Goal: Navigation & Orientation: Find specific page/section

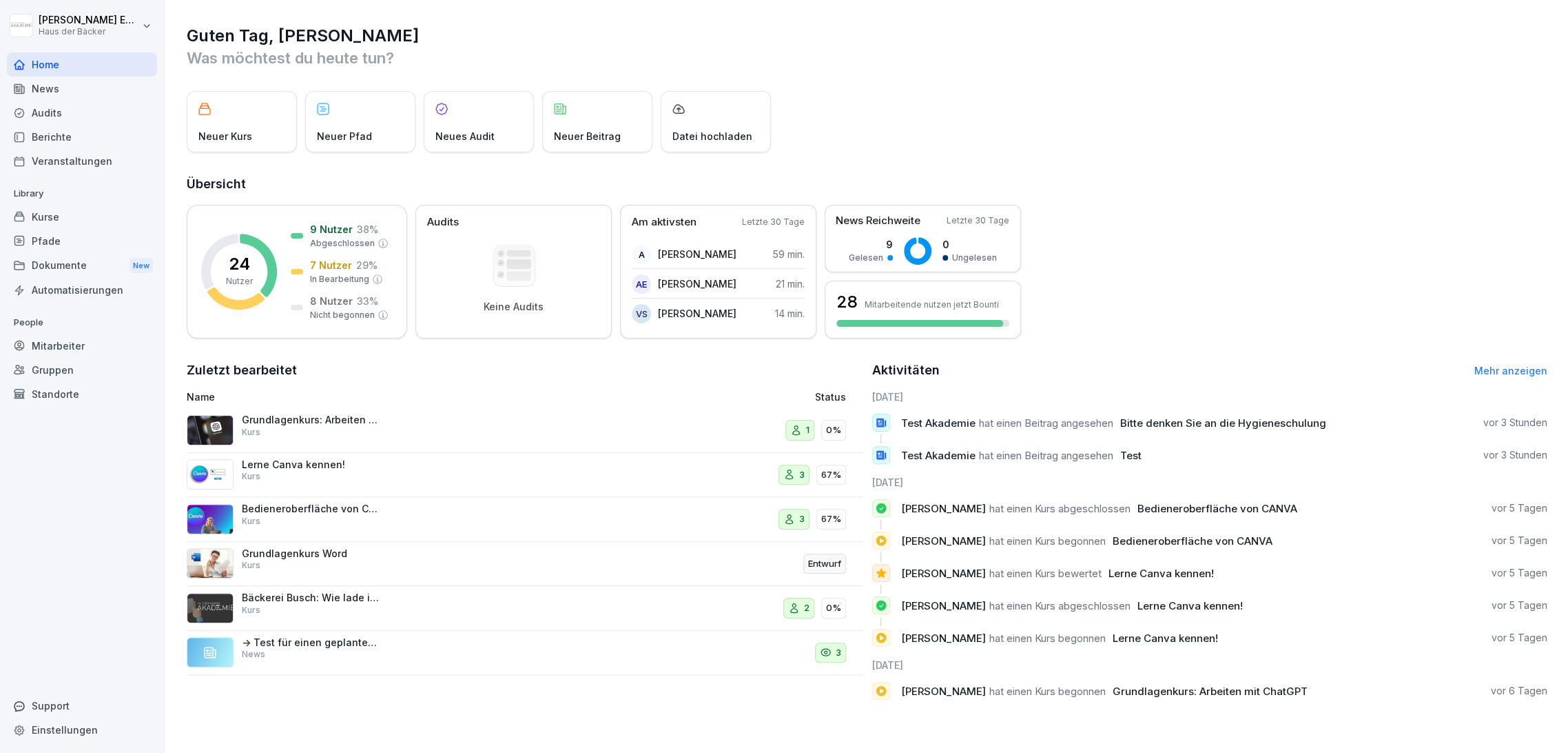
click at [115, 167] on div "Veranstaltungen" at bounding box center [82, 160] width 150 height 24
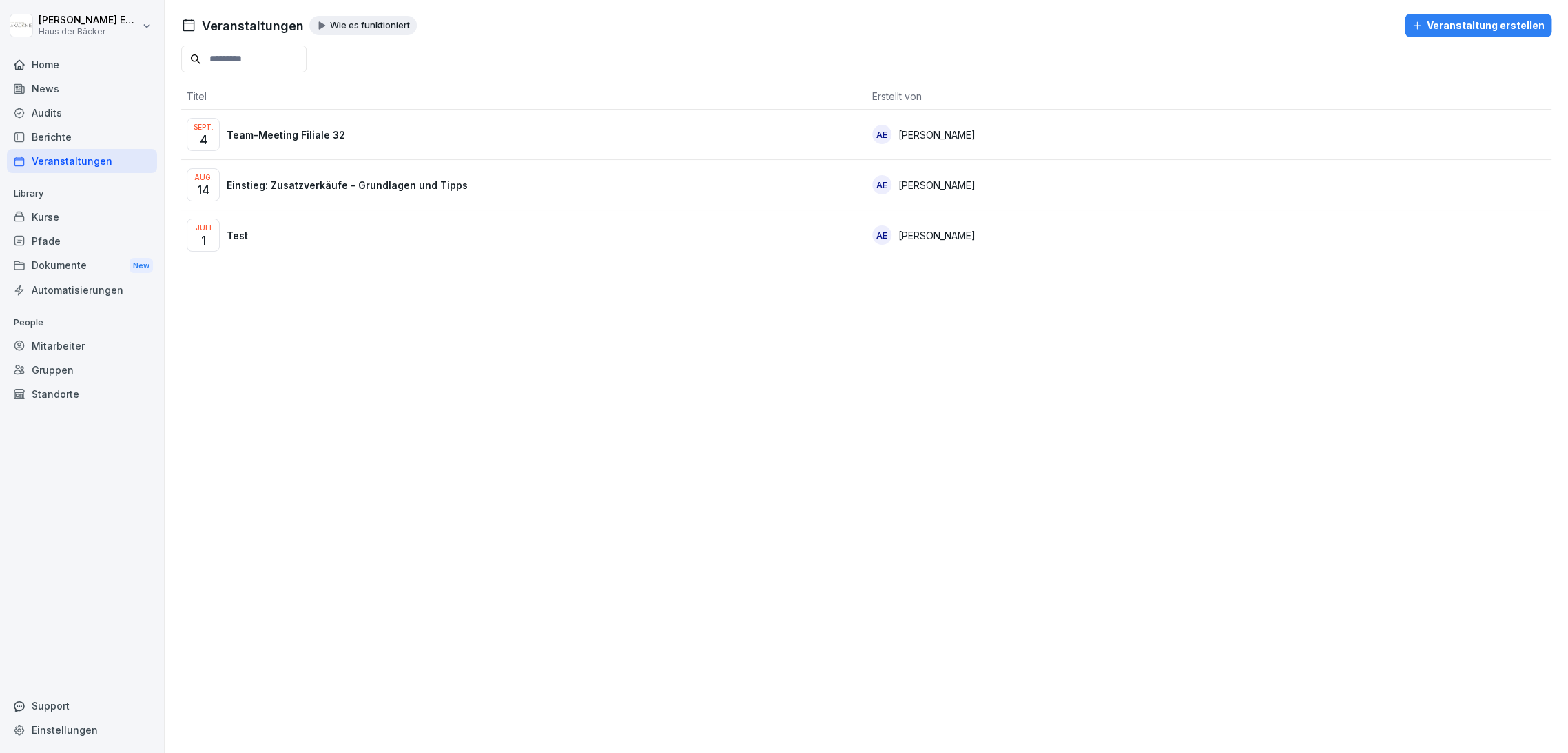
click at [111, 198] on p "Library" at bounding box center [82, 194] width 150 height 22
click at [111, 220] on div "Kurse" at bounding box center [82, 216] width 150 height 24
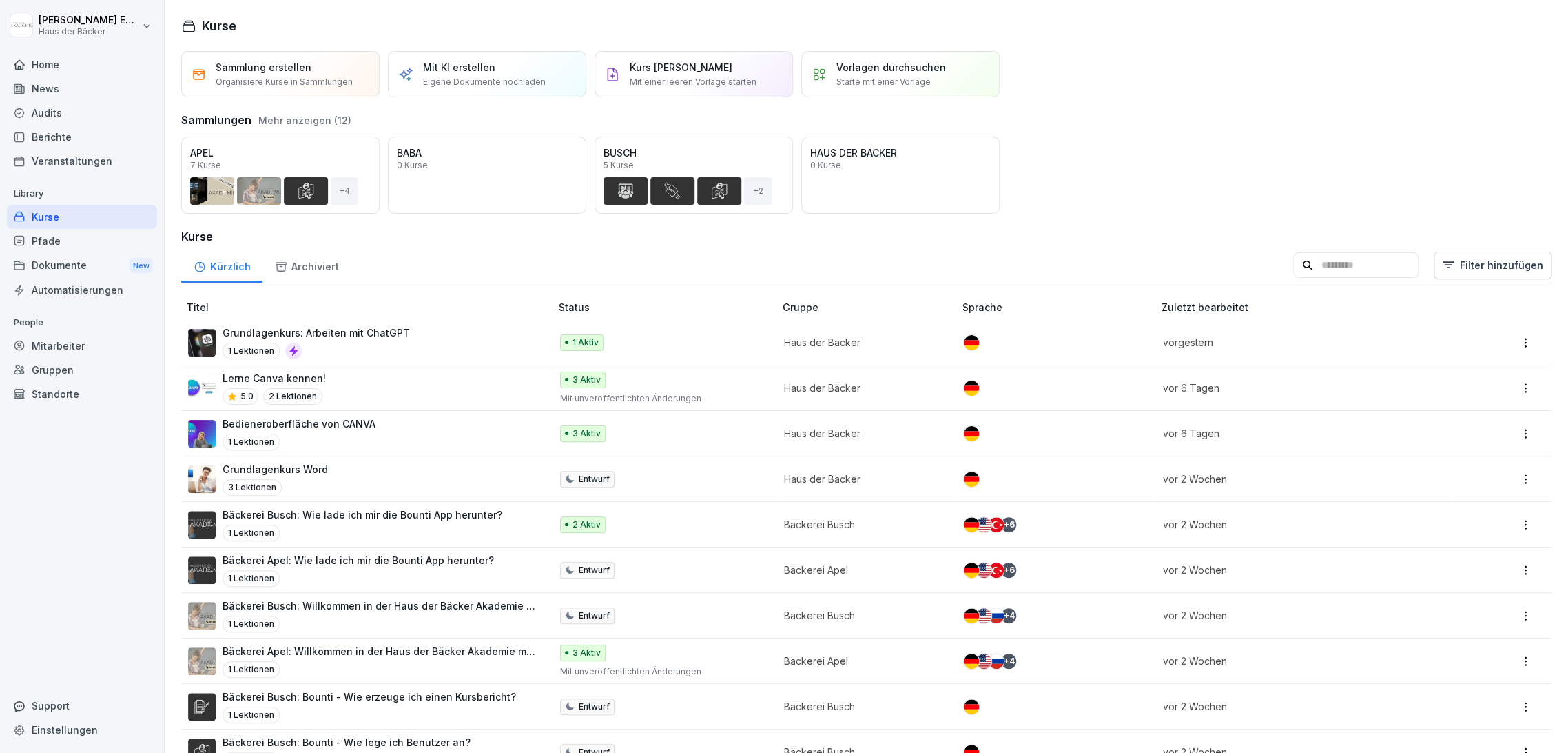
click at [89, 67] on div "Home" at bounding box center [82, 64] width 150 height 24
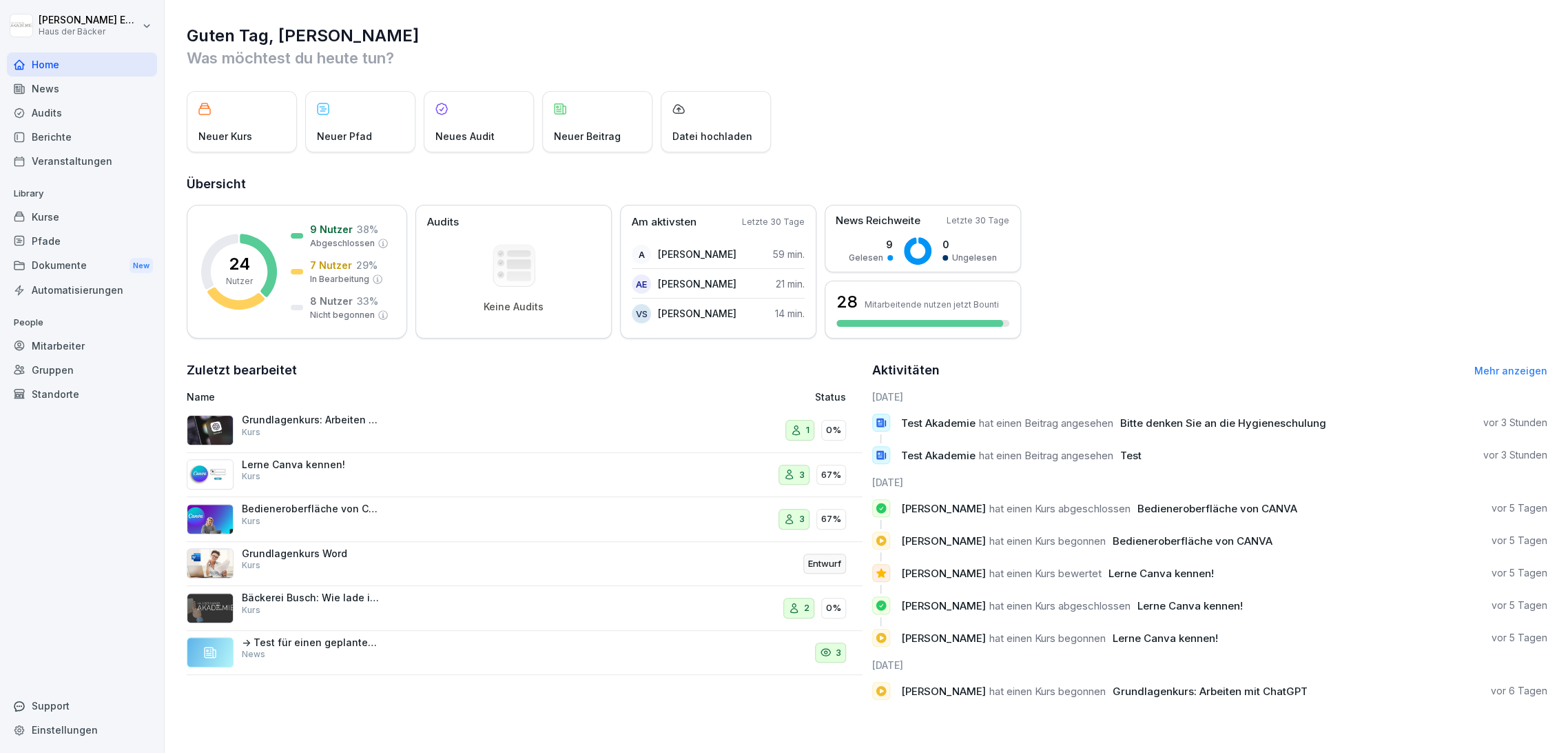
click at [73, 224] on div "Kurse" at bounding box center [82, 216] width 150 height 24
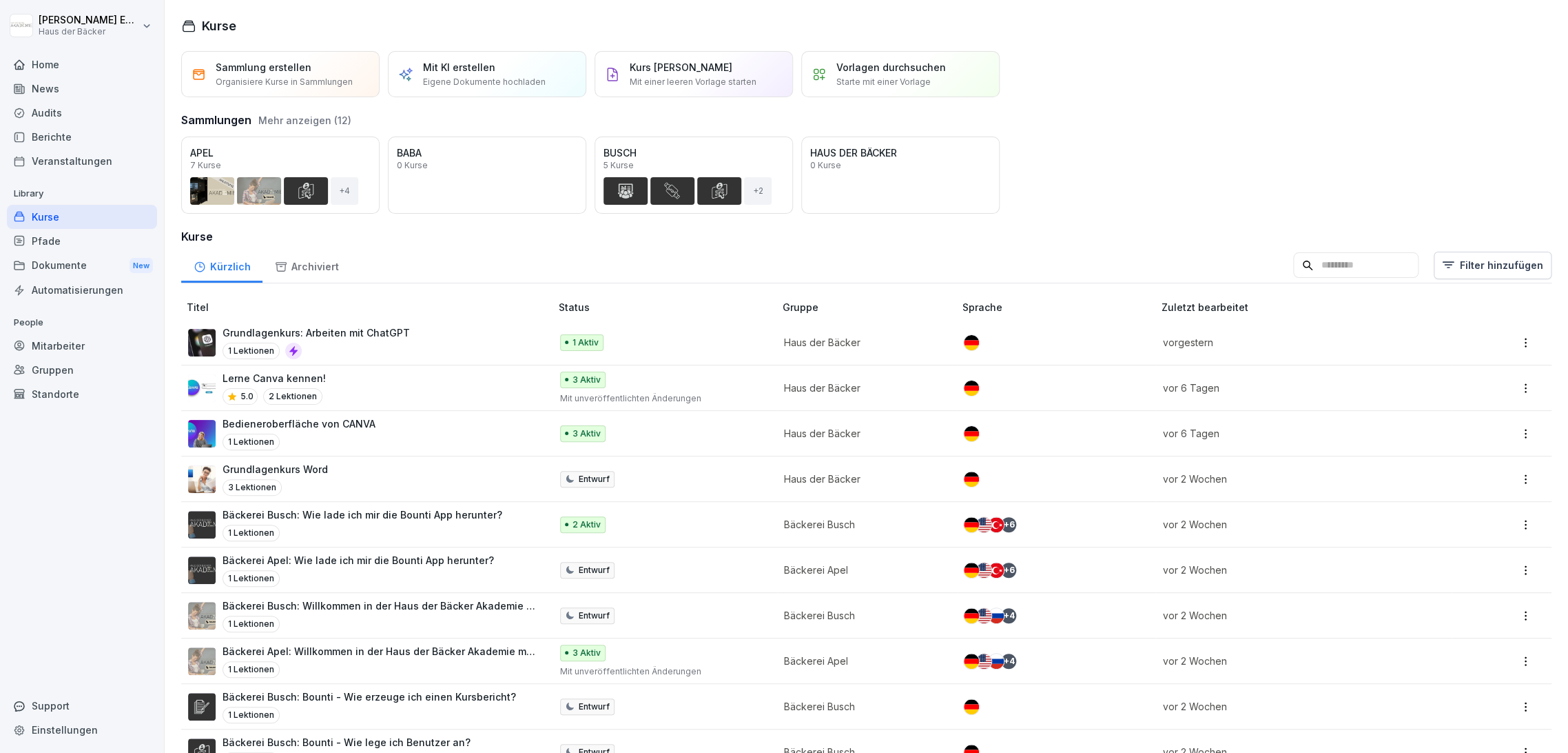
click at [77, 343] on div "Mitarbeiter" at bounding box center [82, 346] width 150 height 24
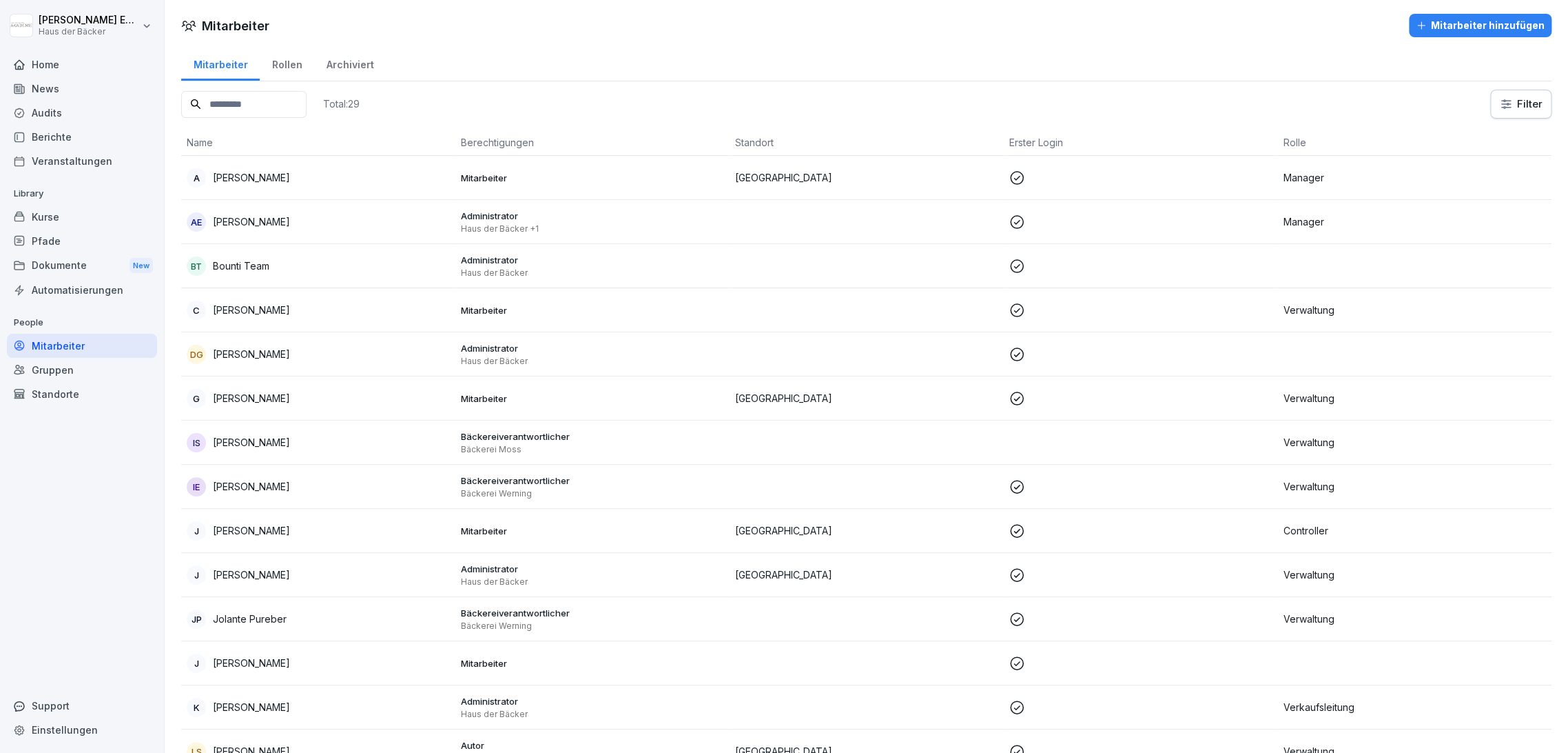
click at [272, 63] on div "Rollen" at bounding box center [287, 63] width 55 height 35
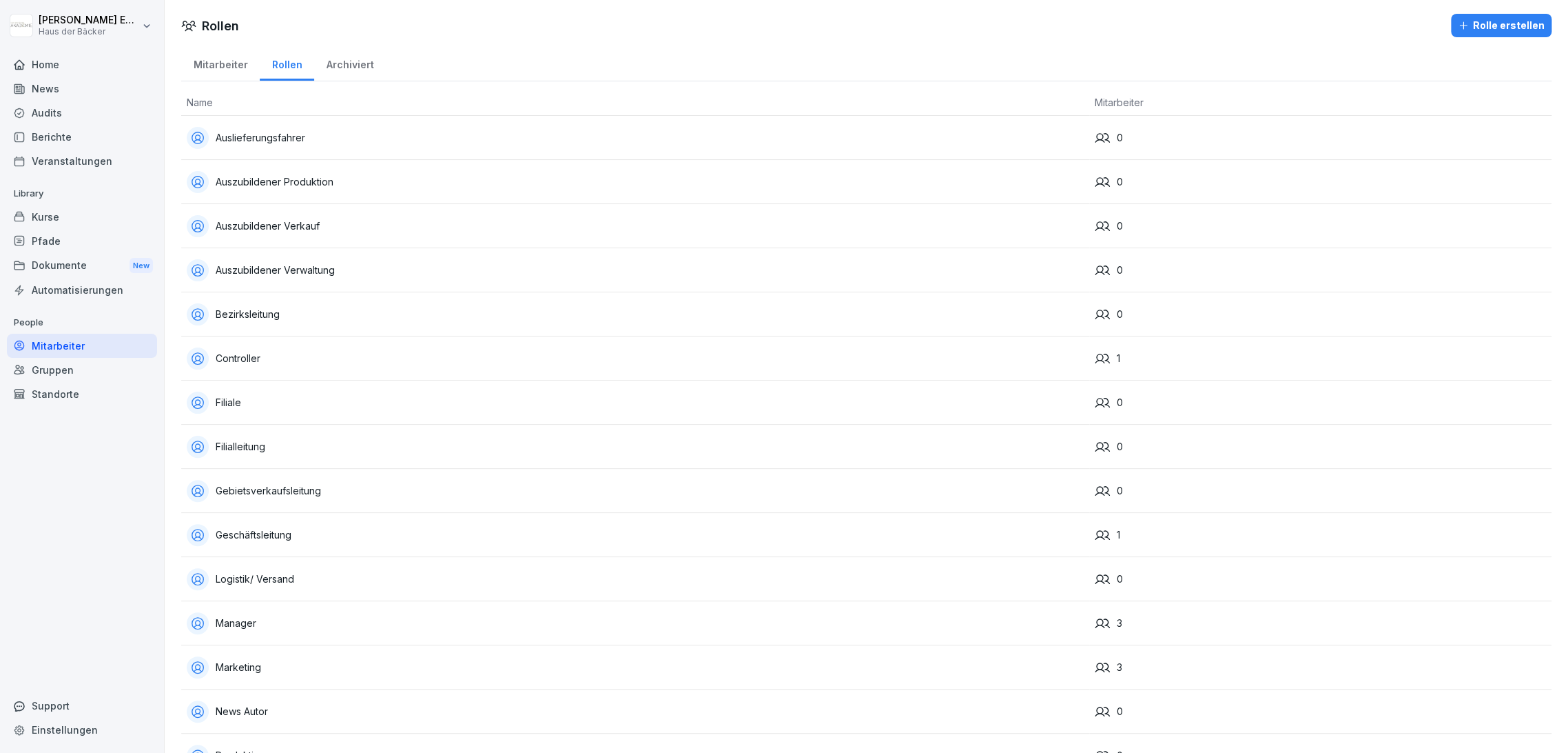
click at [553, 199] on td "Auszubildener Produktion" at bounding box center [635, 182] width 908 height 44
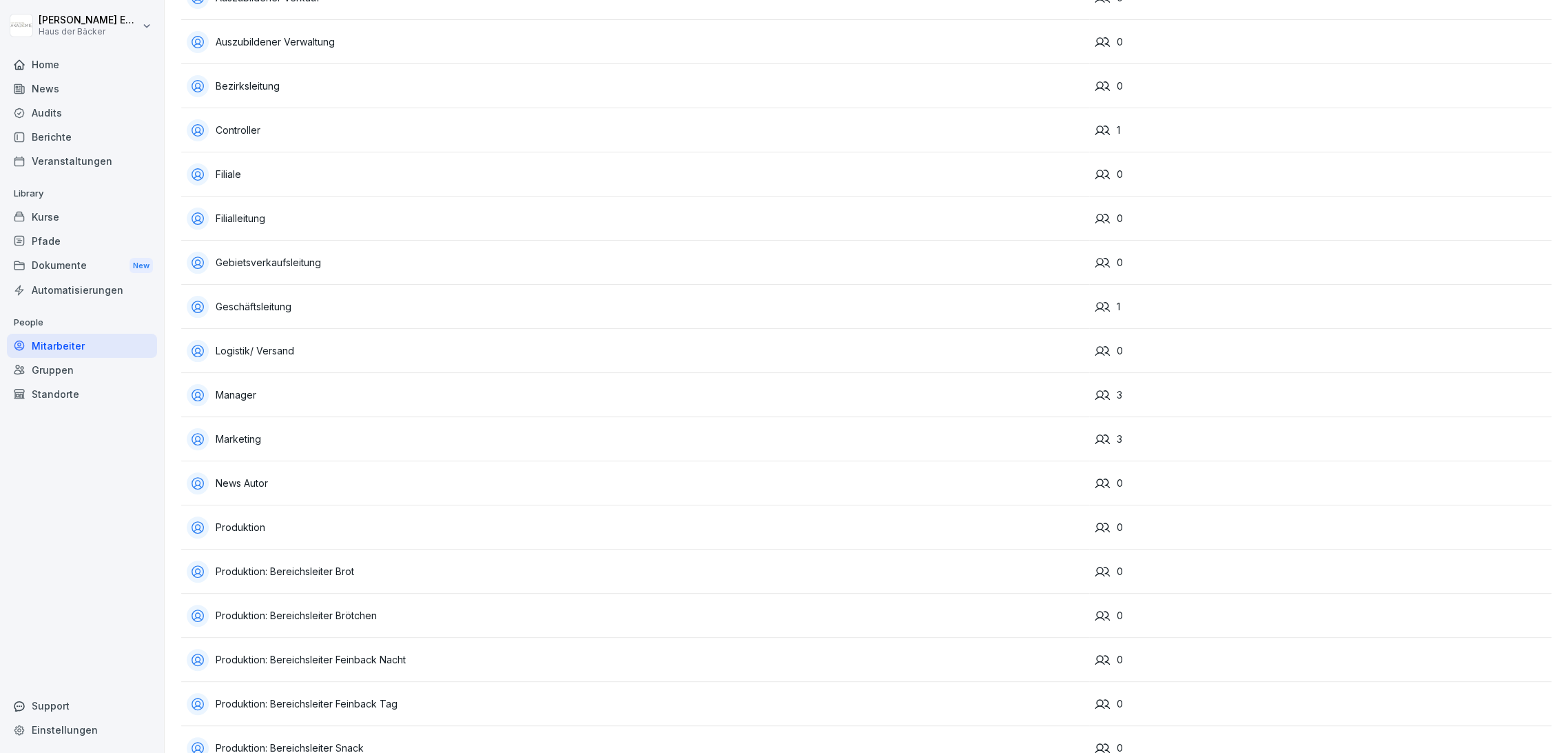
scroll to position [230, 0]
click at [449, 561] on div "Produktion: Bereichsleiter Brot" at bounding box center [635, 570] width 897 height 22
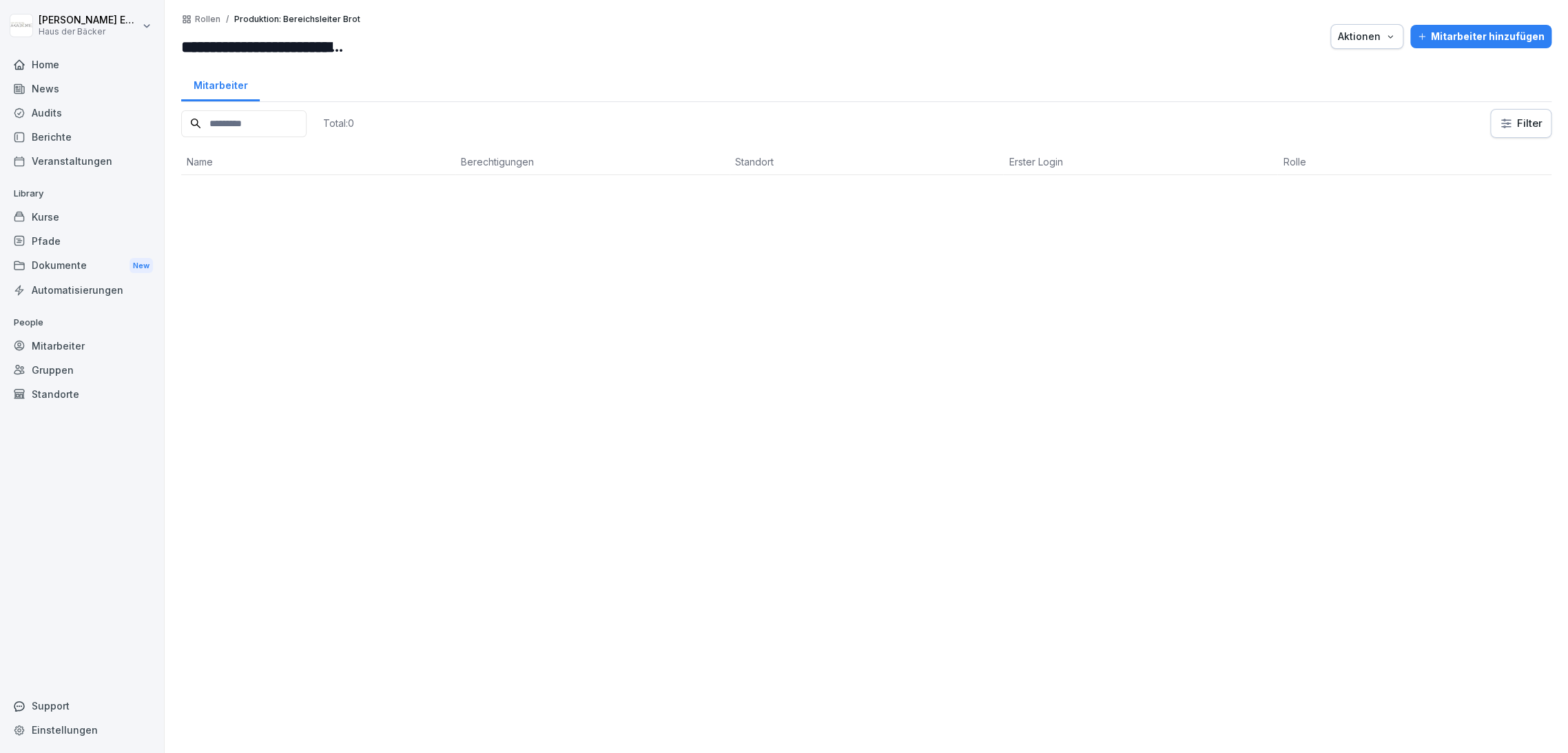
drag, startPoint x: 180, startPoint y: 44, endPoint x: 287, endPoint y: 40, distance: 107.1
click at [287, 40] on div "**********" at bounding box center [866, 376] width 1404 height 753
drag, startPoint x: 182, startPoint y: 39, endPoint x: 433, endPoint y: 35, distance: 251.0
click at [433, 35] on div "**********" at bounding box center [866, 37] width 1370 height 46
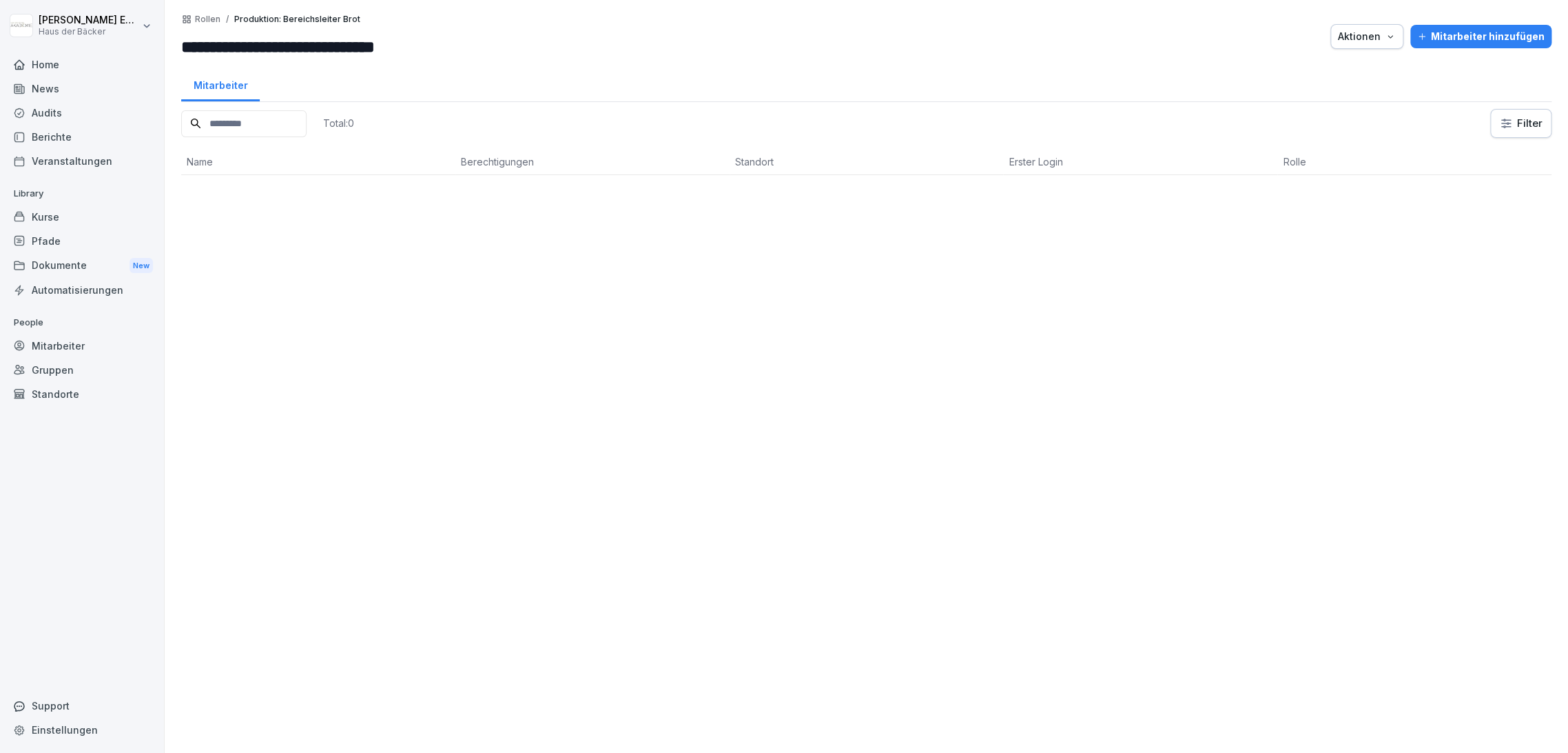
scroll to position [0, 0]
click at [202, 24] on div "Rollen / Produktion: Bereichsleiter Brot" at bounding box center [270, 19] width 179 height 11
click at [201, 20] on p "Rollen" at bounding box center [207, 19] width 26 height 10
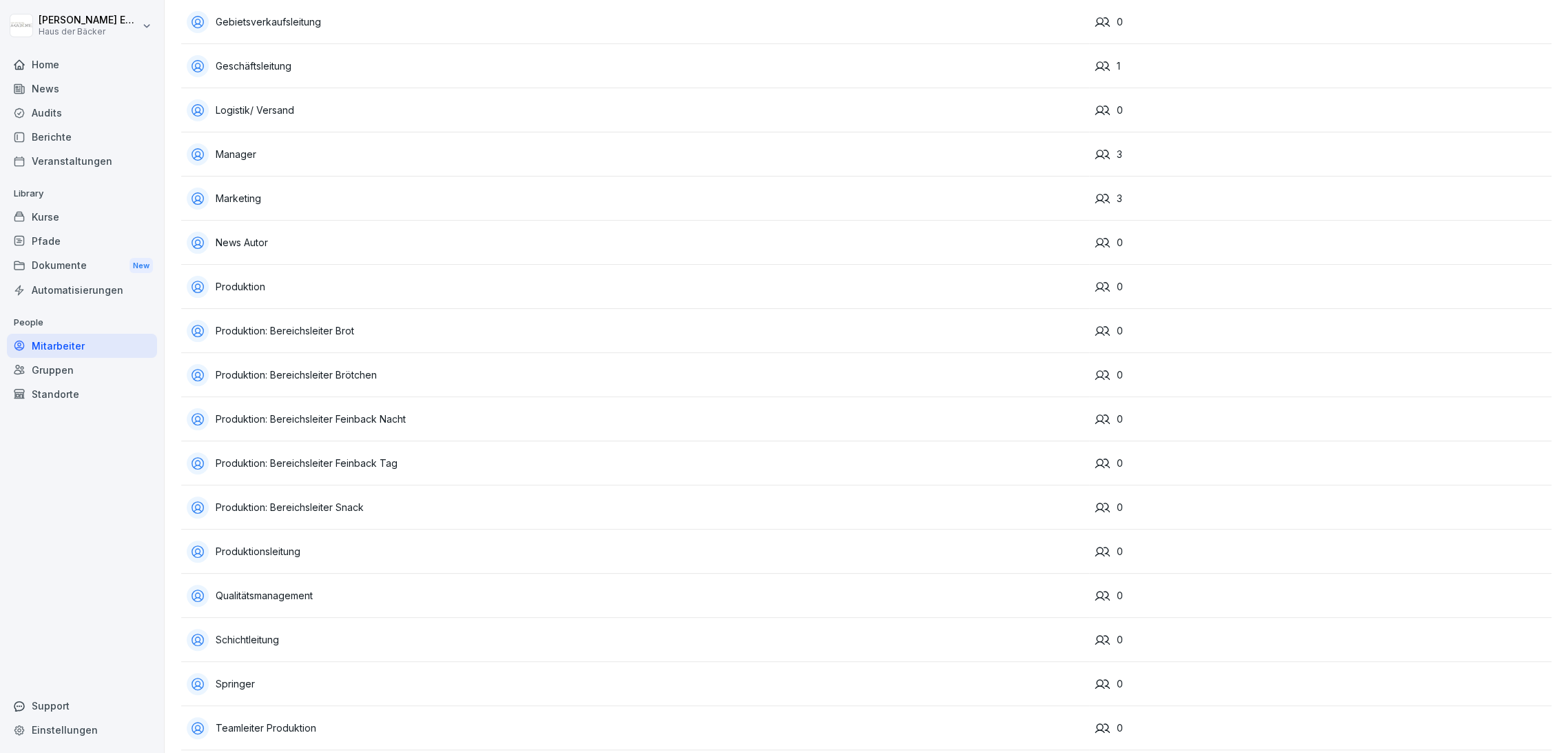
scroll to position [612, 0]
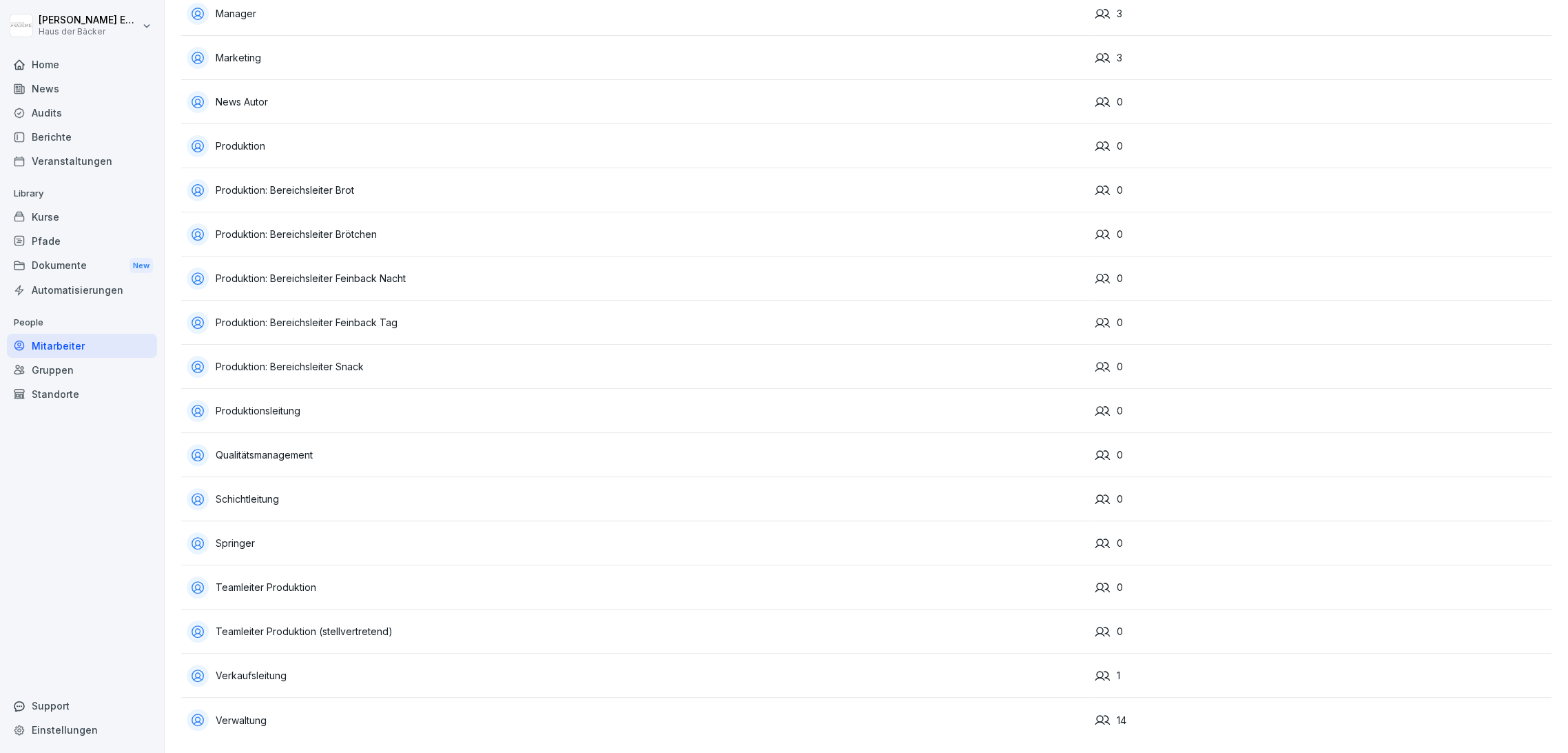
click at [291, 223] on div "Produktion: Bereichsleiter Brötchen" at bounding box center [635, 234] width 897 height 22
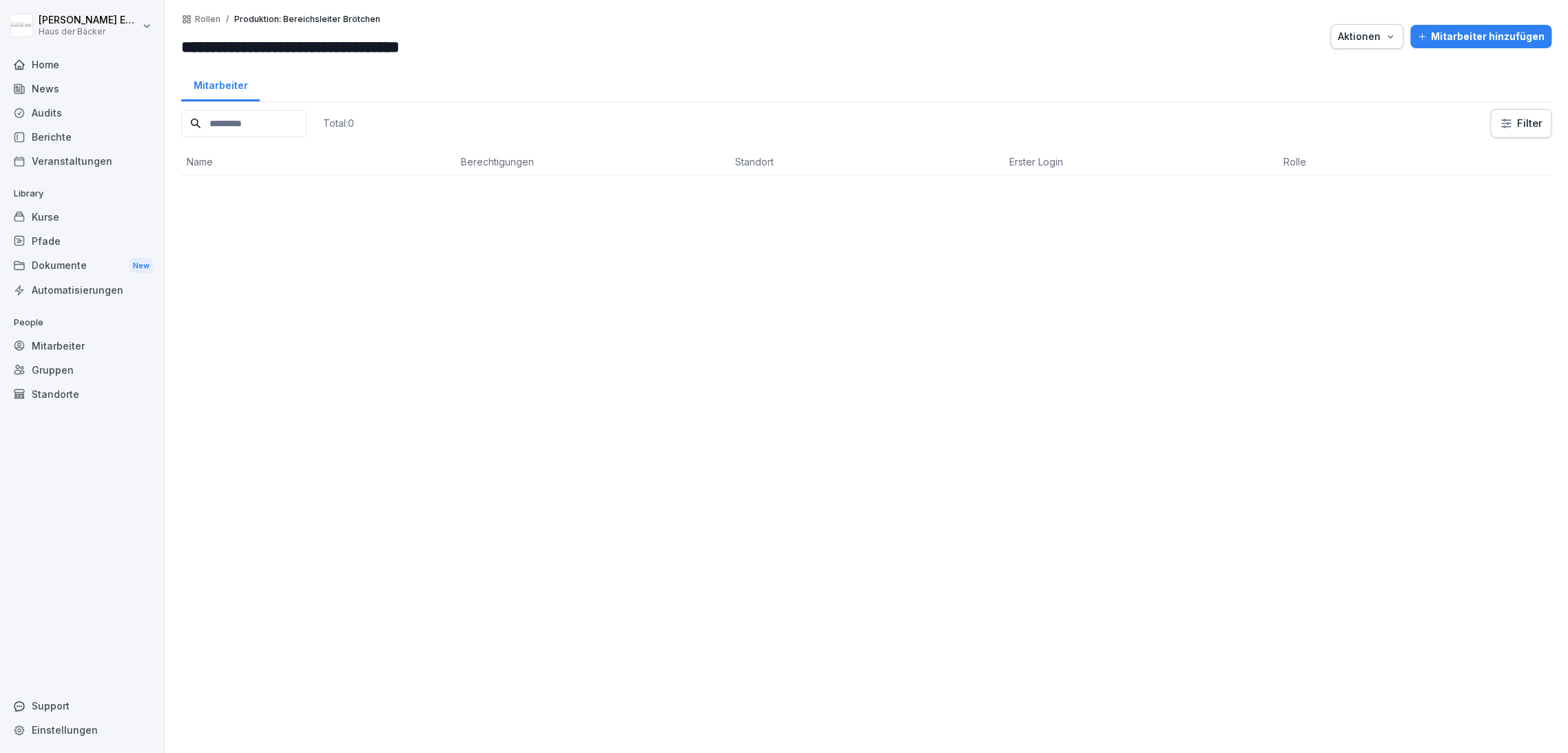
scroll to position [0, 59]
drag, startPoint x: 182, startPoint y: 47, endPoint x: 414, endPoint y: 44, distance: 232.0
click at [414, 44] on div "**********" at bounding box center [866, 37] width 1370 height 46
click at [200, 21] on p "Rollen" at bounding box center [207, 19] width 26 height 10
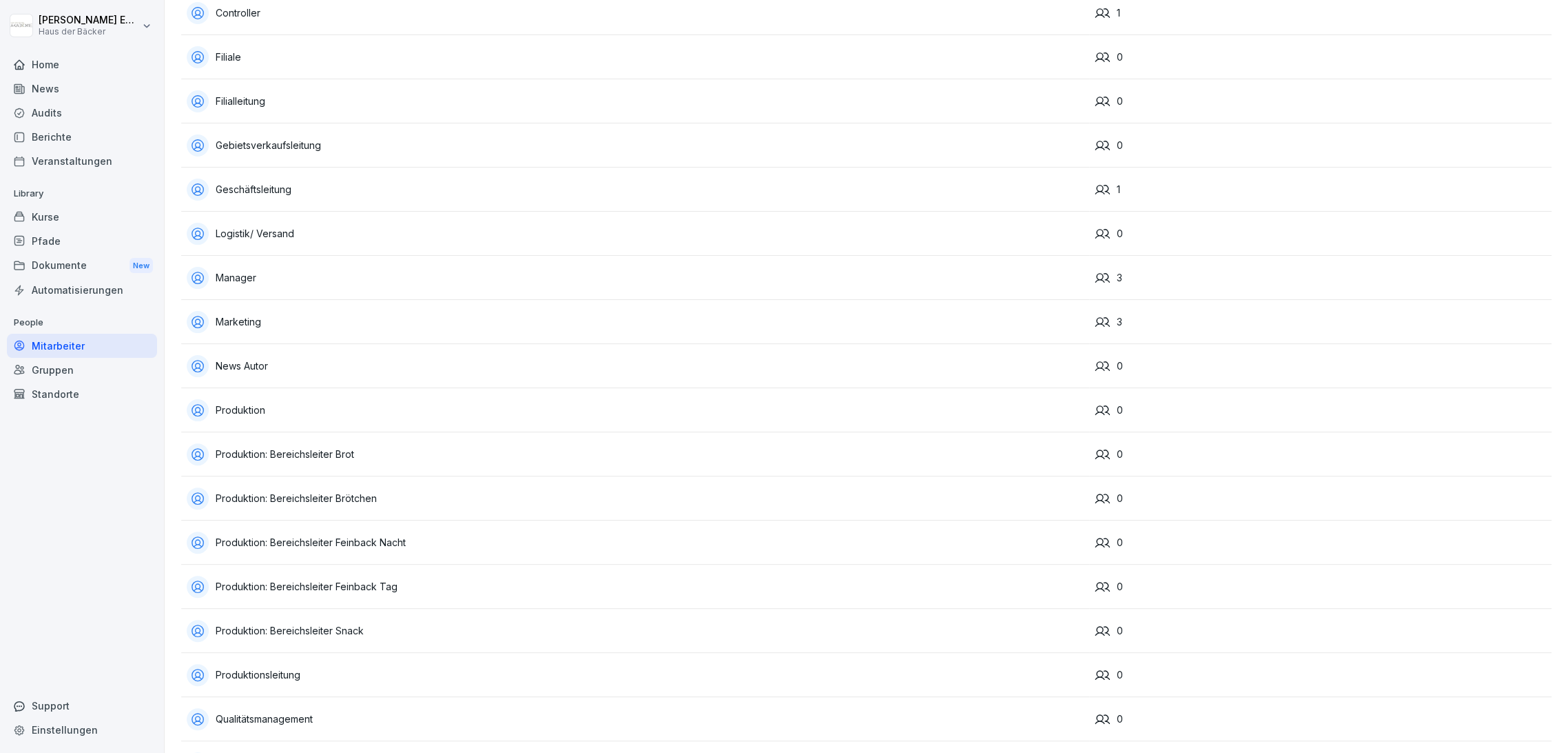
scroll to position [382, 0]
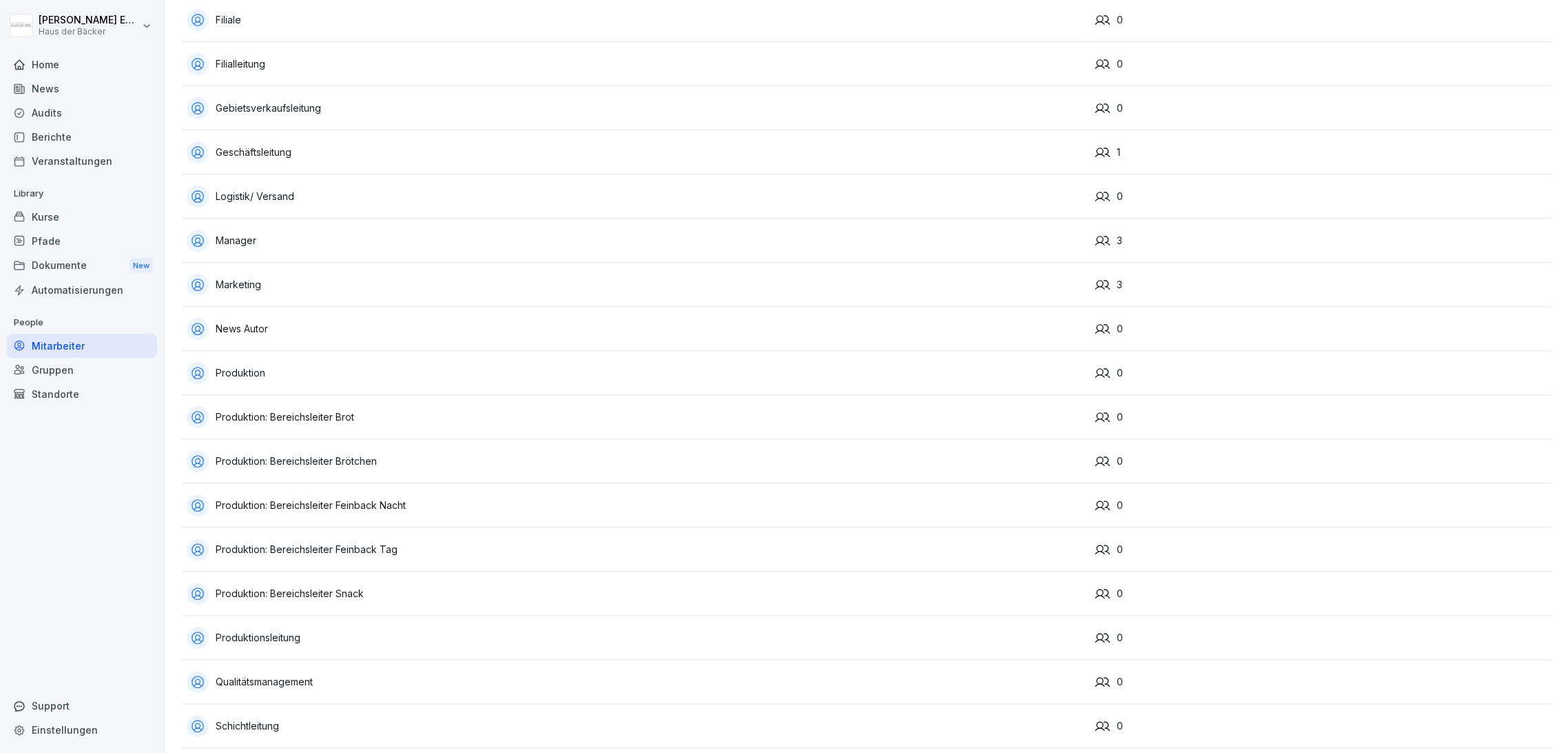
click at [269, 592] on div "Produktion: Bereichsleiter Snack" at bounding box center [635, 593] width 897 height 22
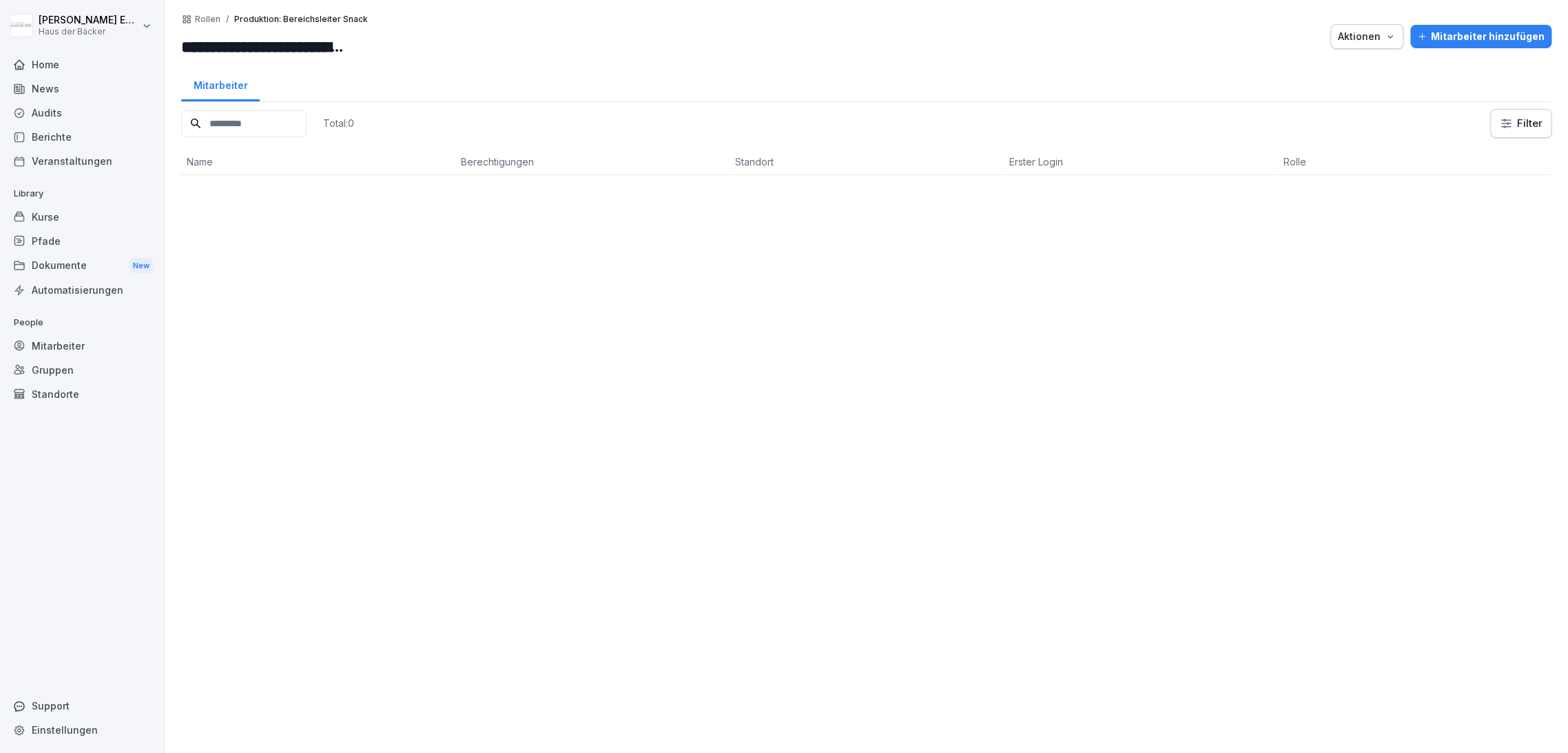
scroll to position [0, 35]
drag, startPoint x: 183, startPoint y: 43, endPoint x: 438, endPoint y: 37, distance: 255.1
click at [438, 37] on div "**********" at bounding box center [866, 37] width 1370 height 46
click at [207, 19] on p "Rollen" at bounding box center [207, 19] width 26 height 10
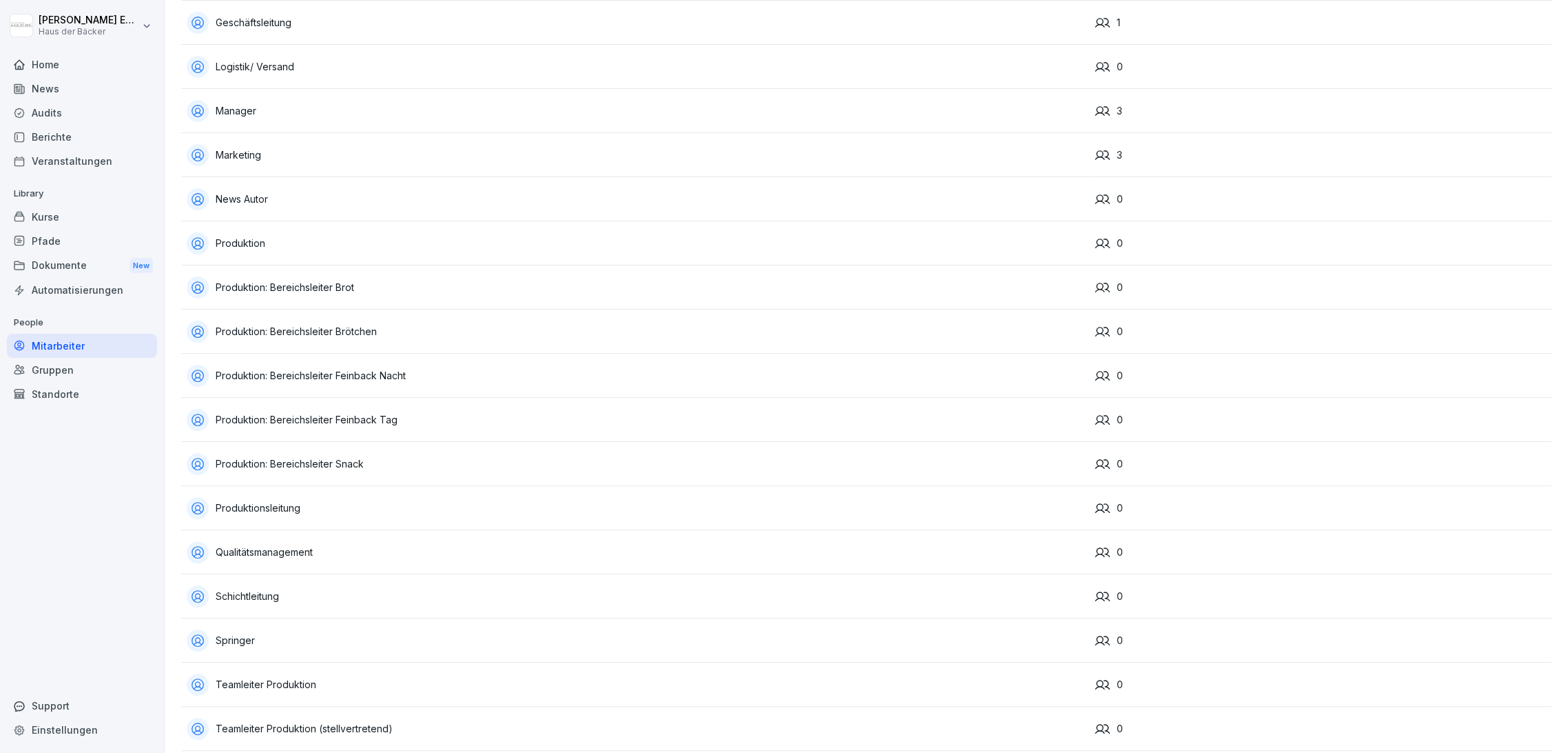
scroll to position [620, 0]
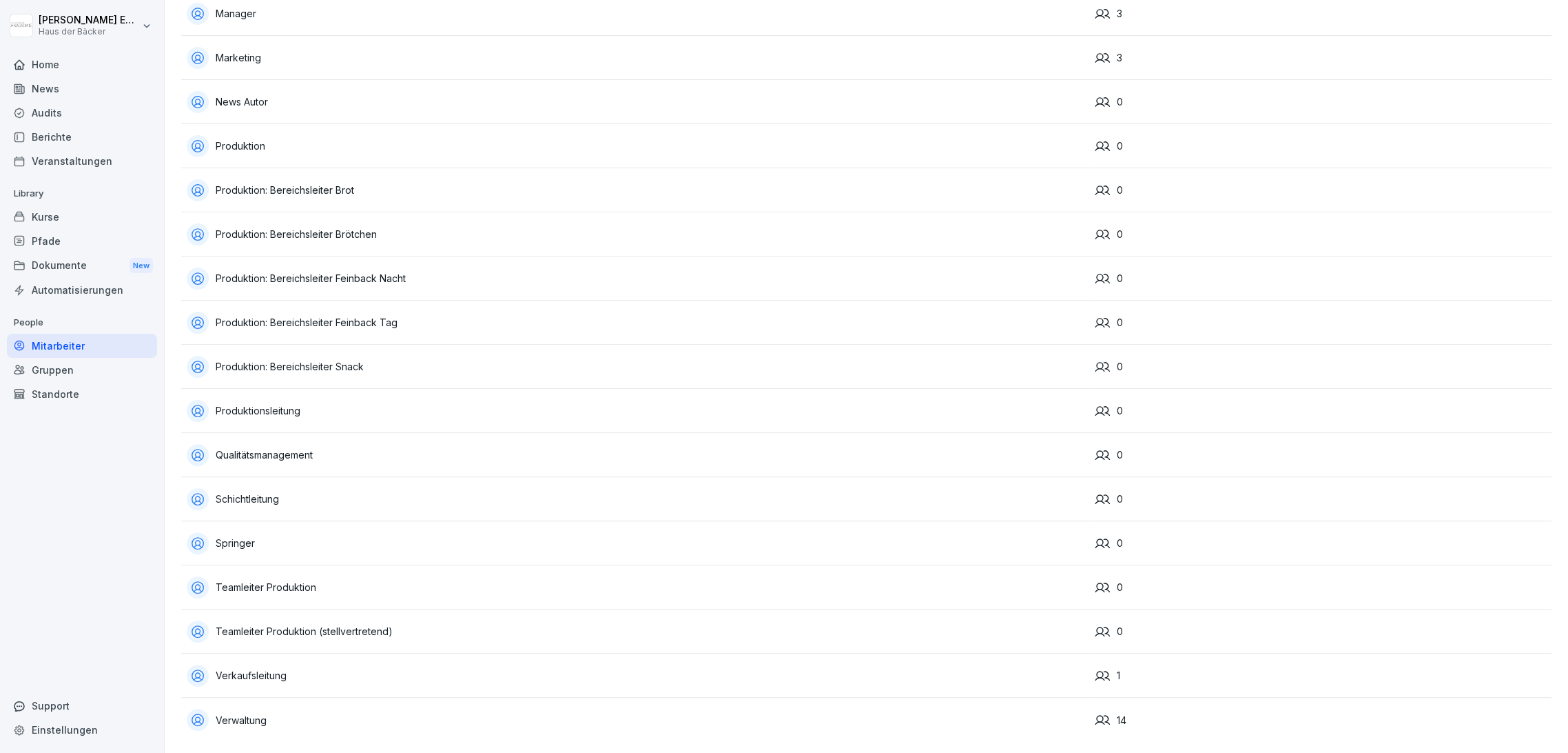
click at [273, 451] on div "Qualitätsmanagement" at bounding box center [635, 455] width 897 height 22
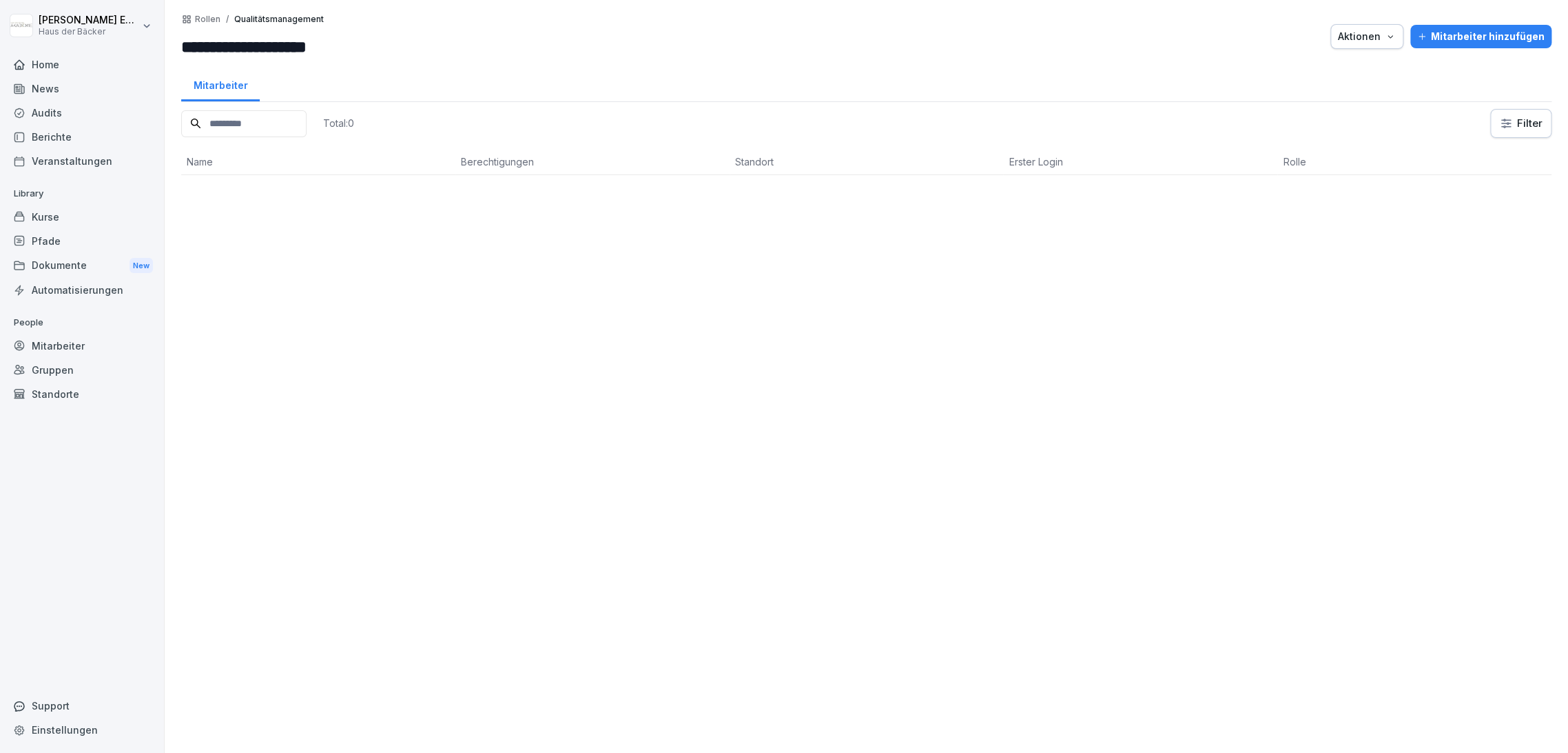
drag, startPoint x: 354, startPoint y: 46, endPoint x: 171, endPoint y: 41, distance: 183.1
click at [171, 41] on div "**********" at bounding box center [866, 376] width 1404 height 753
click at [200, 15] on p "Rollen" at bounding box center [207, 19] width 26 height 10
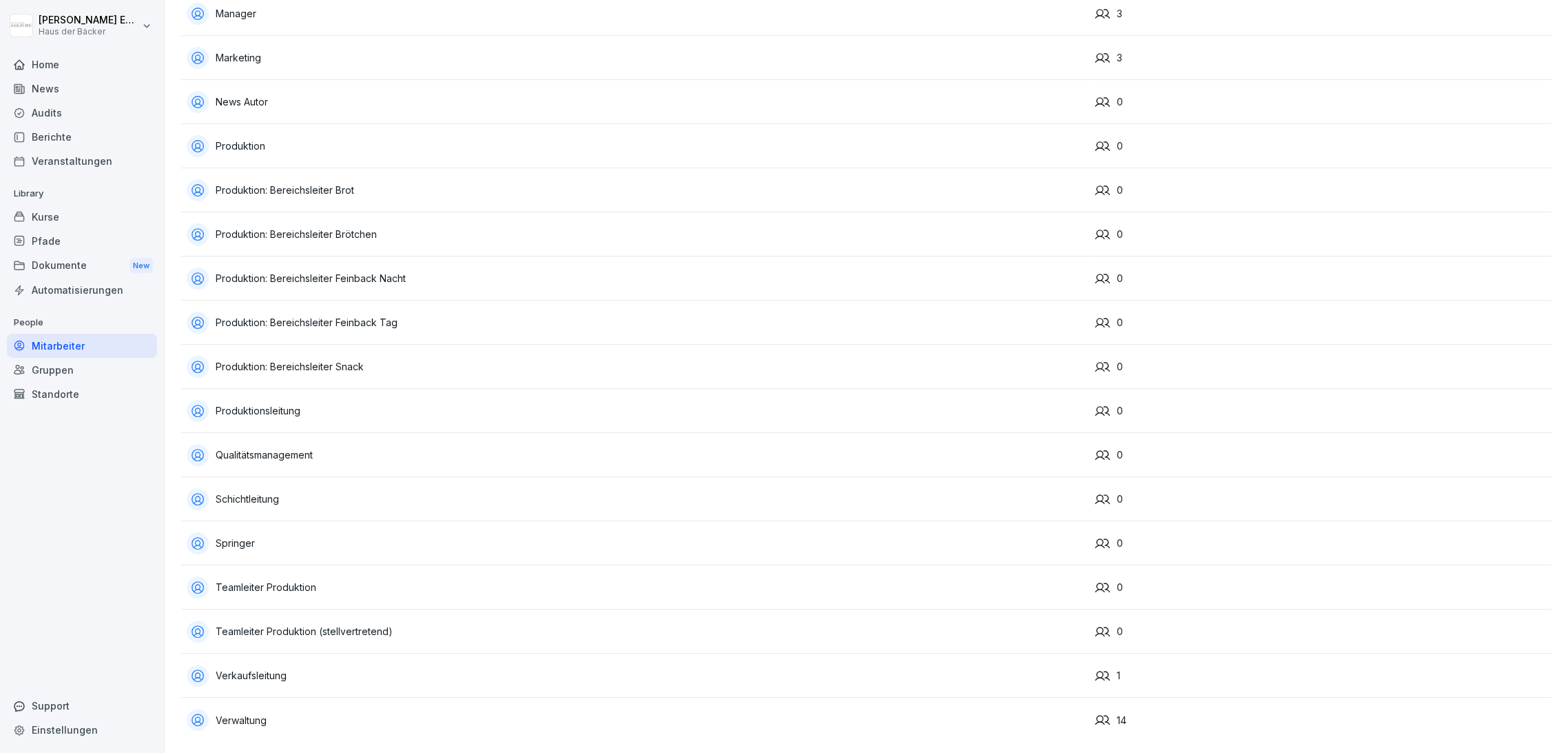
scroll to position [620, 0]
click at [408, 576] on div "Teamleiter Produktion" at bounding box center [635, 587] width 897 height 22
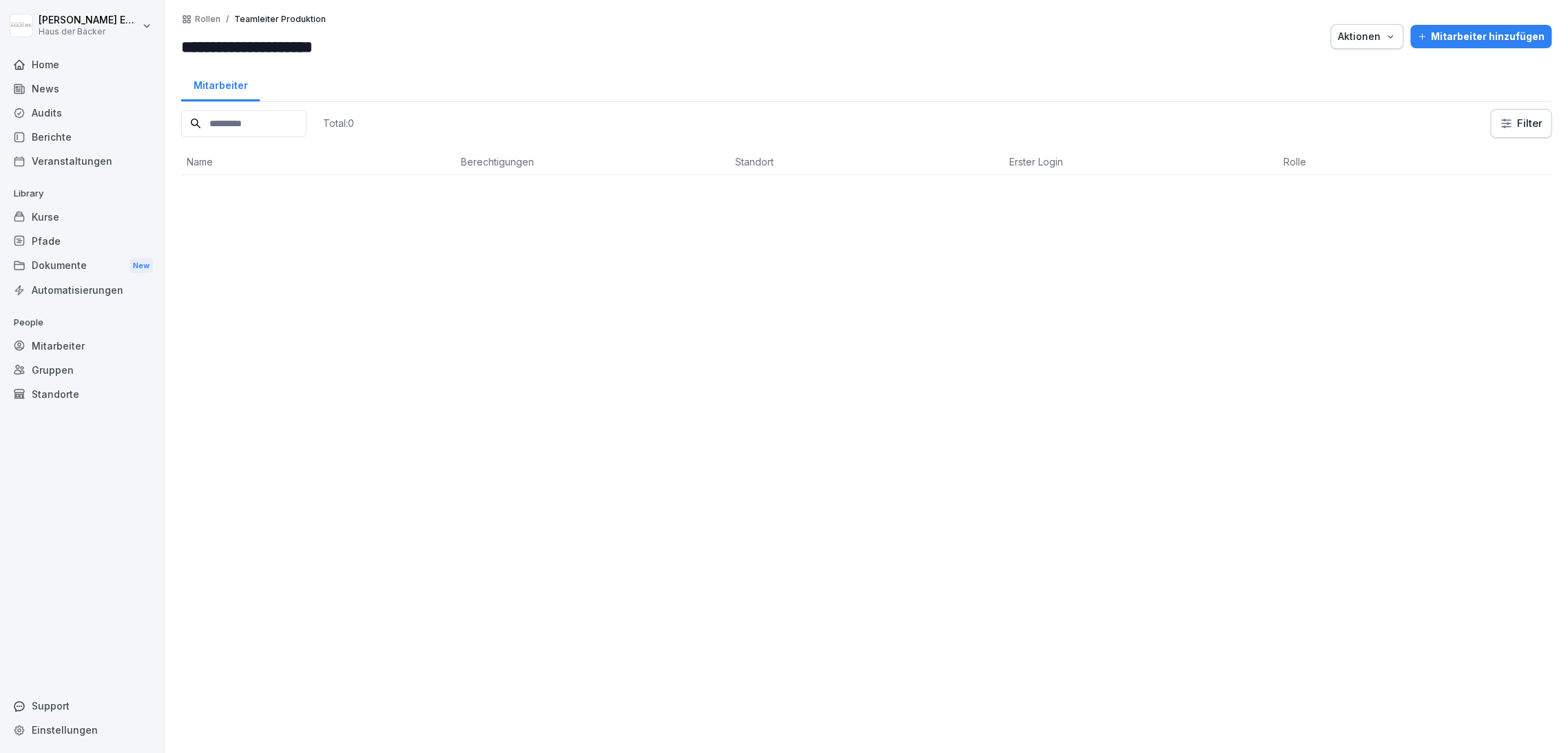
drag, startPoint x: 182, startPoint y: 39, endPoint x: 373, endPoint y: 26, distance: 191.4
click at [346, 26] on div "**********" at bounding box center [263, 37] width 165 height 46
drag, startPoint x: 209, startPoint y: 22, endPoint x: 209, endPoint y: 31, distance: 9.0
click at [209, 22] on p "Rollen" at bounding box center [207, 19] width 26 height 10
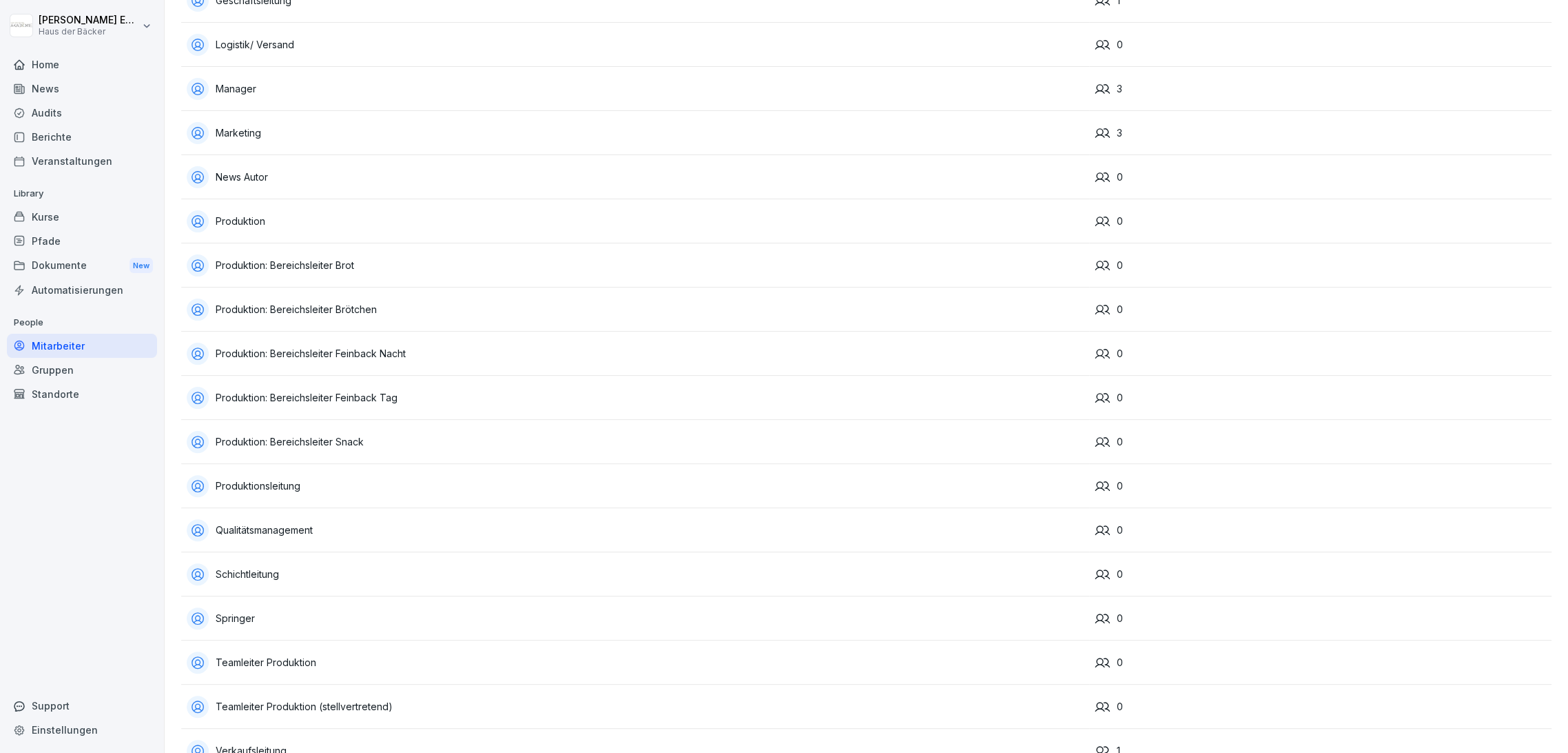
scroll to position [620, 0]
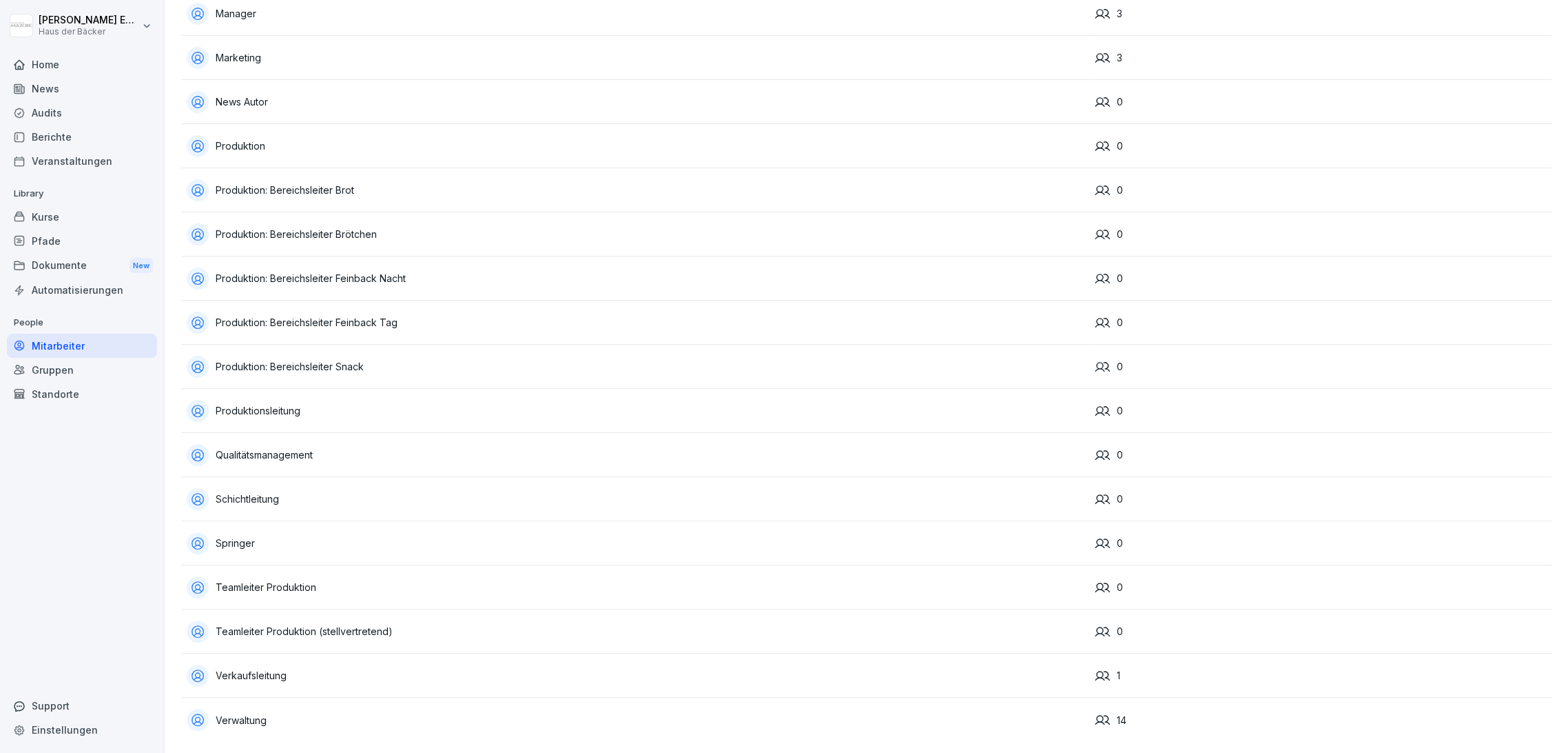
click at [358, 624] on div "Teamleiter Produktion (stellvertretend)" at bounding box center [635, 631] width 897 height 22
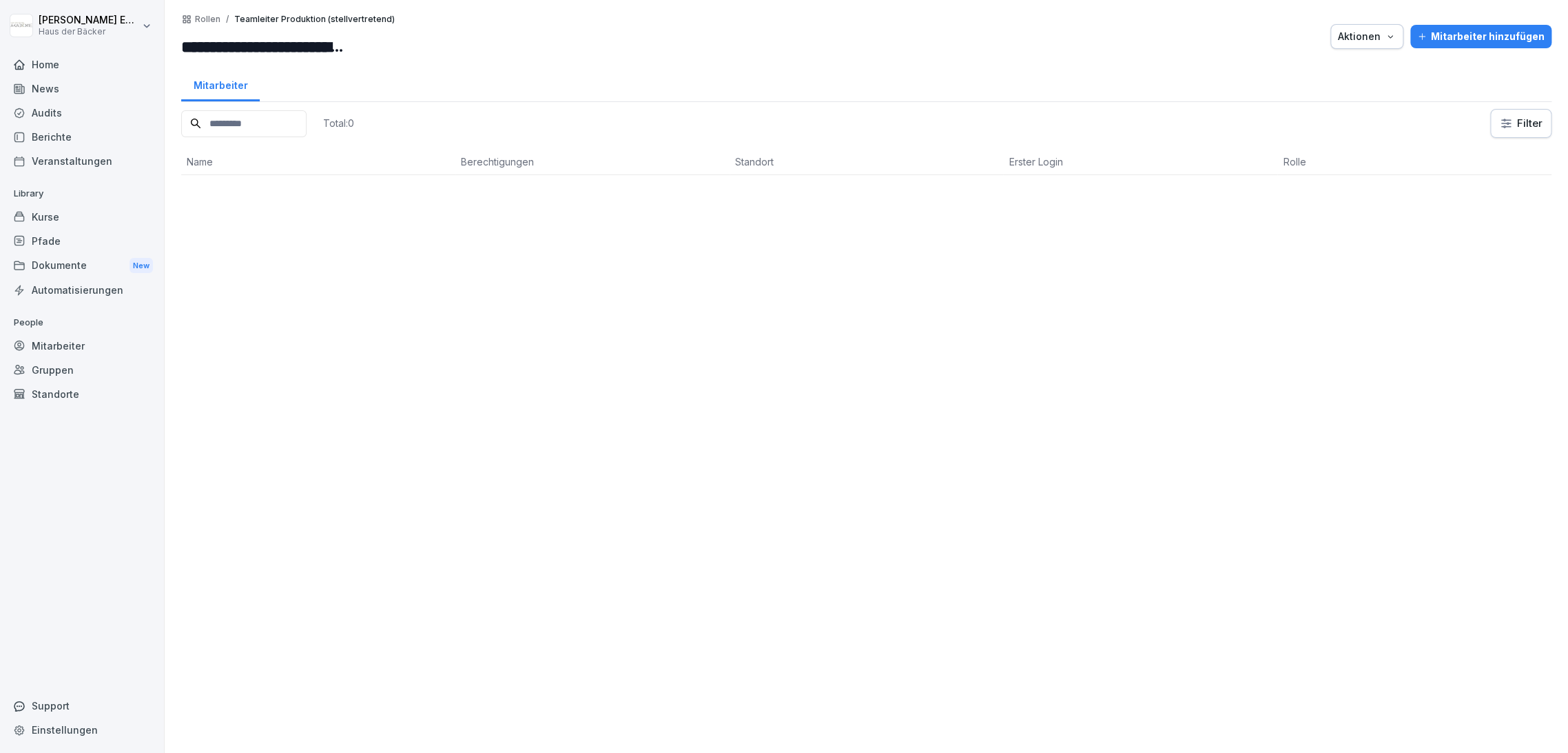
drag, startPoint x: 176, startPoint y: 41, endPoint x: 232, endPoint y: 35, distance: 56.3
click at [232, 35] on div "**********" at bounding box center [866, 376] width 1404 height 753
drag, startPoint x: 185, startPoint y: 46, endPoint x: 517, endPoint y: 45, distance: 332.0
click at [517, 45] on div "**********" at bounding box center [866, 37] width 1370 height 46
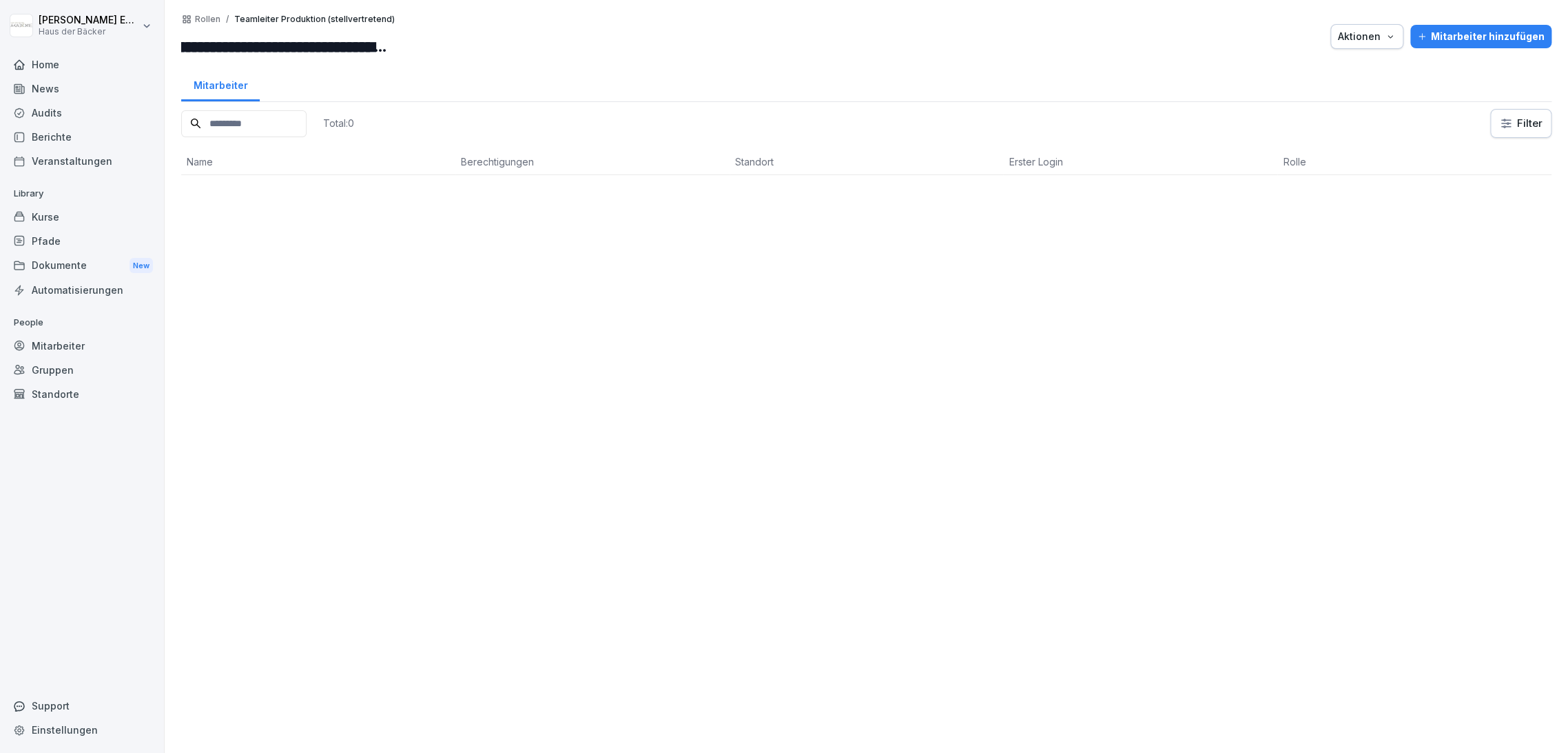
scroll to position [0, 0]
click at [415, 183] on div "Total: 0 Filter Name Berechtigungen Standort Erster Login Rolle" at bounding box center [866, 424] width 1370 height 630
